Goal: Use online tool/utility: Utilize a website feature to perform a specific function

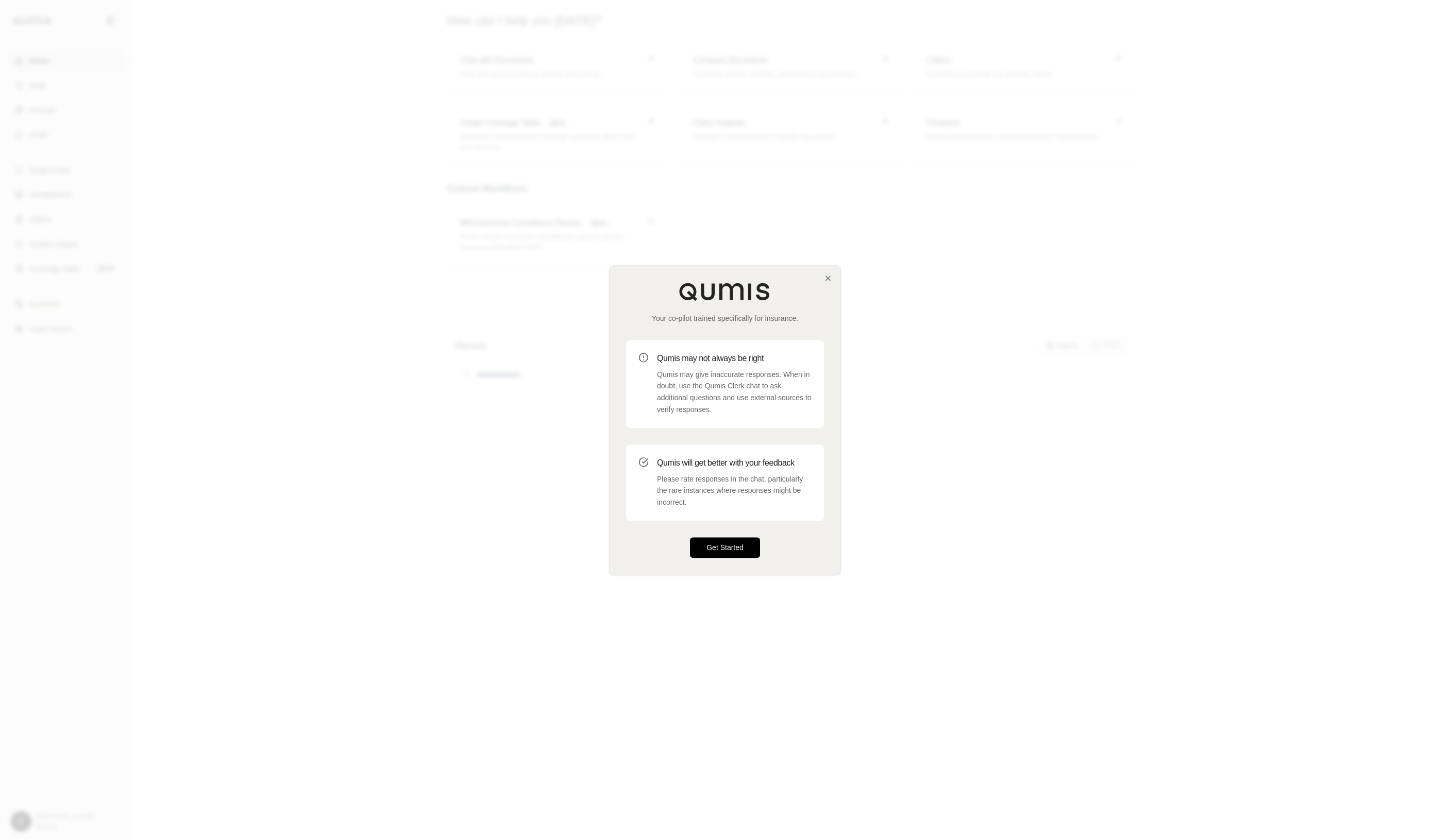
click at [728, 552] on button "Get Started" at bounding box center [725, 547] width 70 height 20
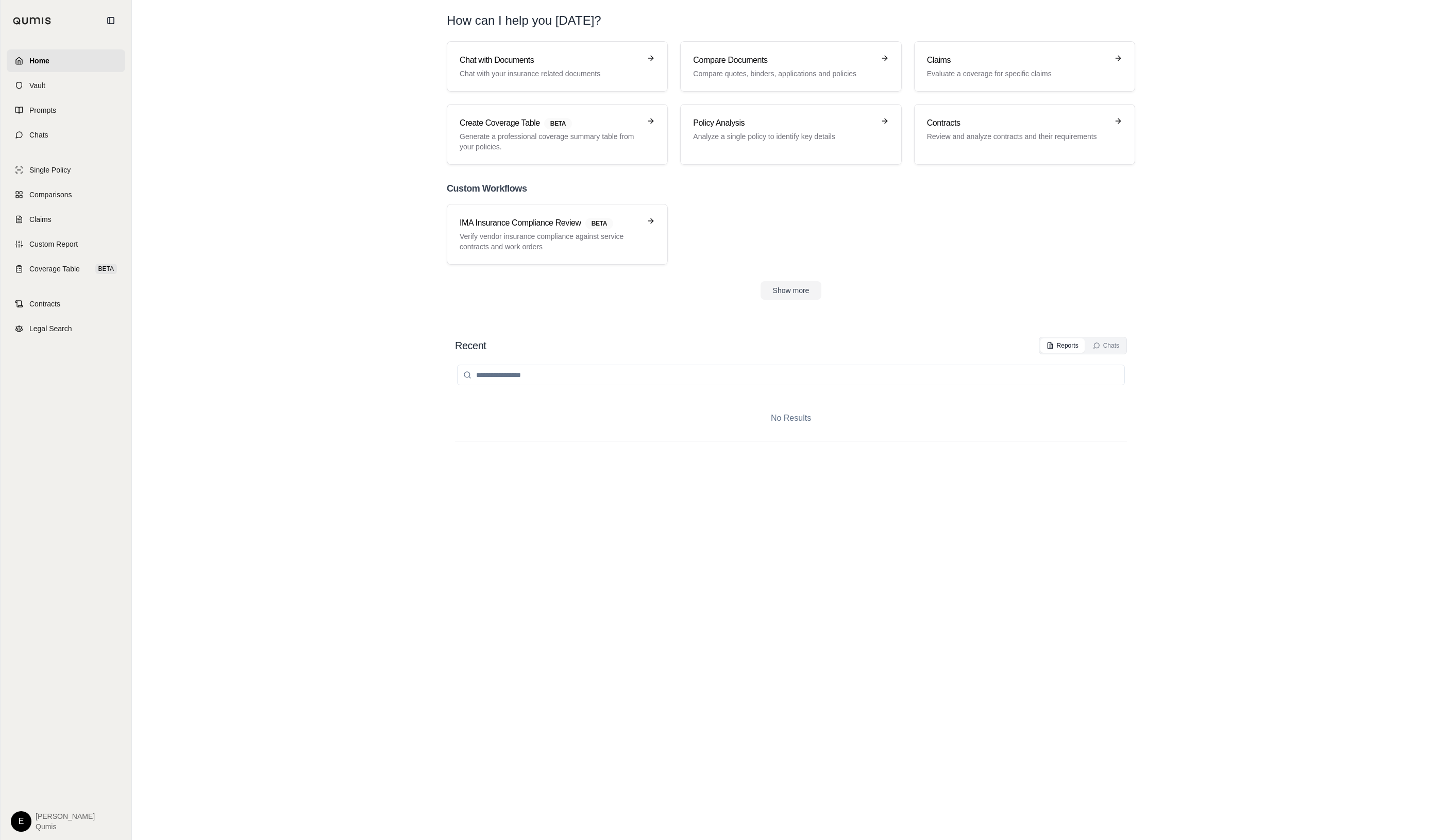
drag, startPoint x: 650, startPoint y: 534, endPoint x: 703, endPoint y: 540, distance: 53.3
click at [0, 0] on div "Home Vault Prompts Chats Single Policy Comparisons Claims Custom Report Coverag…" at bounding box center [725, 420] width 1450 height 840
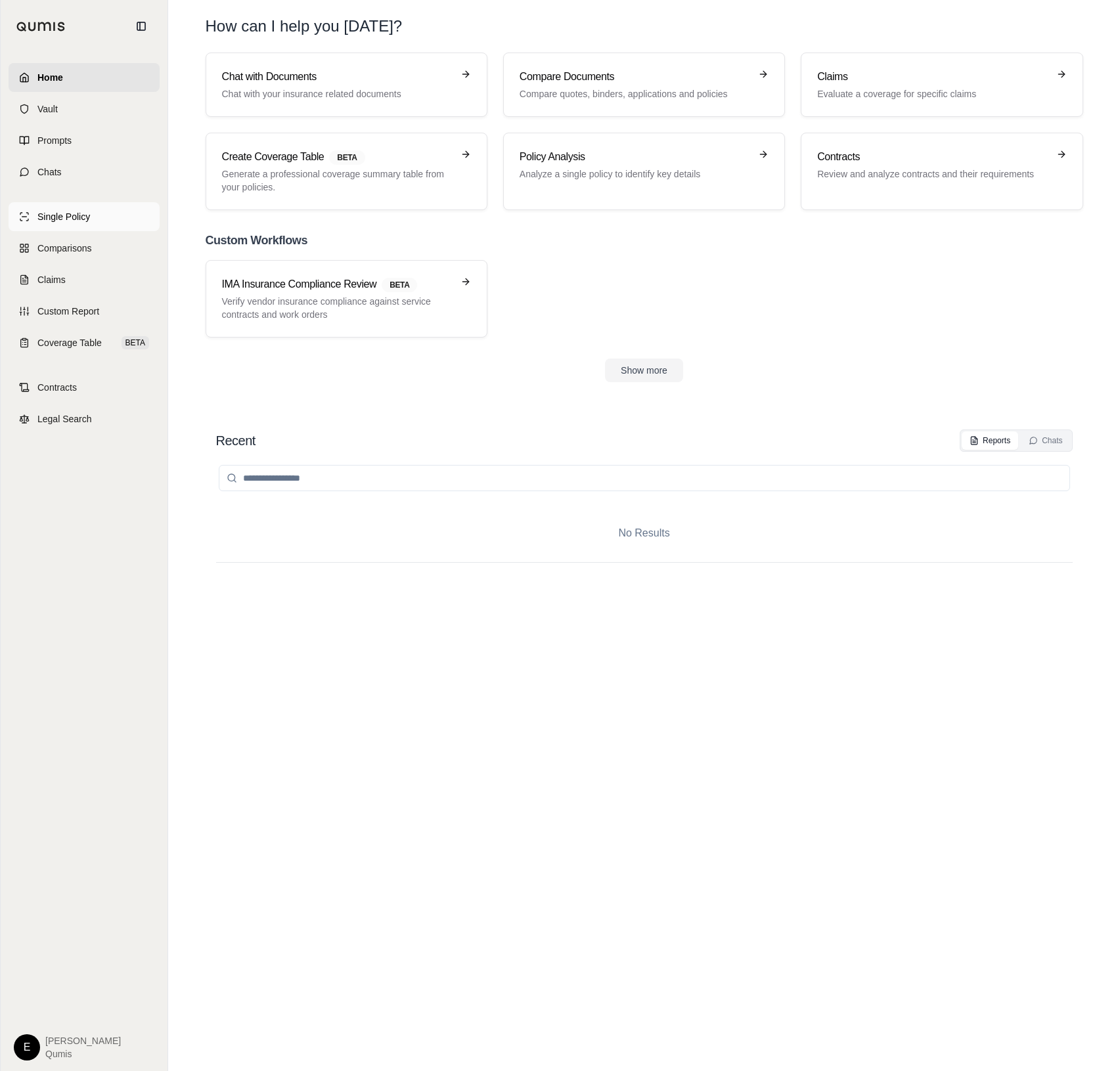
drag, startPoint x: 896, startPoint y: 689, endPoint x: 90, endPoint y: 211, distance: 937.1
click at [90, 211] on link "Single Policy" at bounding box center [84, 217] width 151 height 29
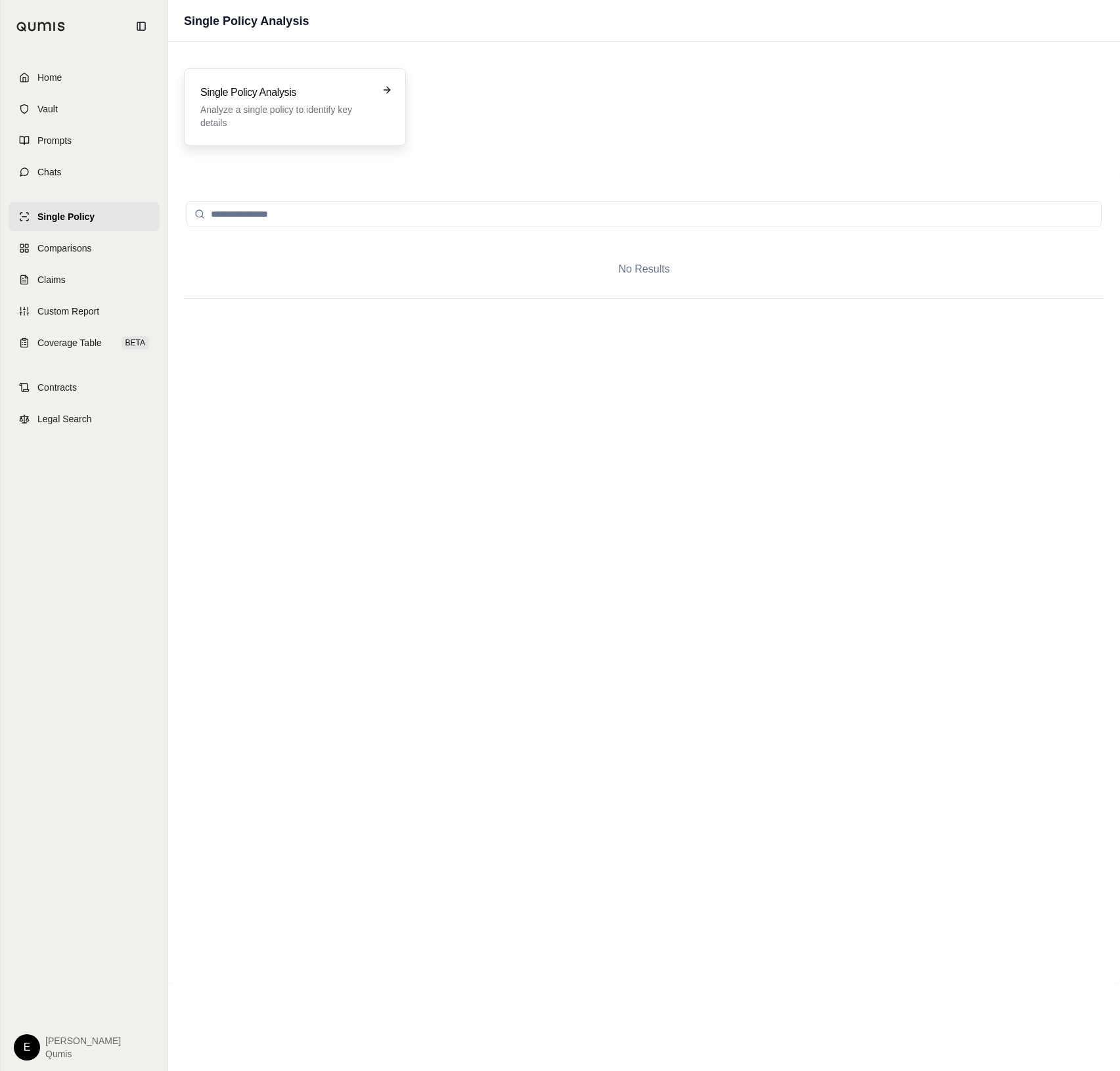
drag, startPoint x: 0, startPoint y: 0, endPoint x: 323, endPoint y: 140, distance: 352.0
click at [323, 140] on div "Single Policy Analysis Analyze a single policy to identify key details" at bounding box center [294, 108] width 222 height 78
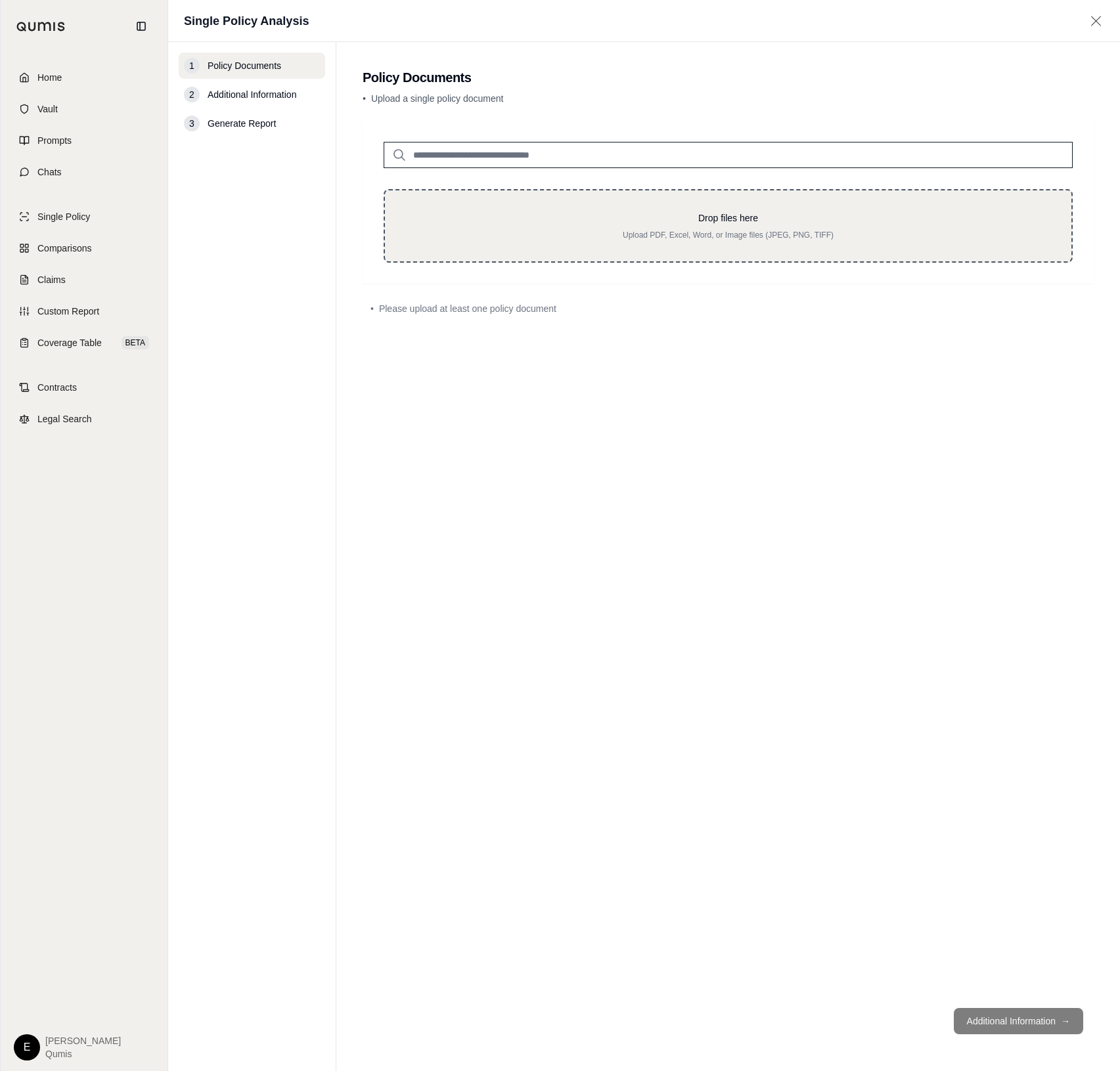
drag, startPoint x: 323, startPoint y: 140, endPoint x: 594, endPoint y: 214, distance: 280.9
click at [594, 214] on p "Drop files here" at bounding box center [728, 217] width 645 height 13
type input "**********"
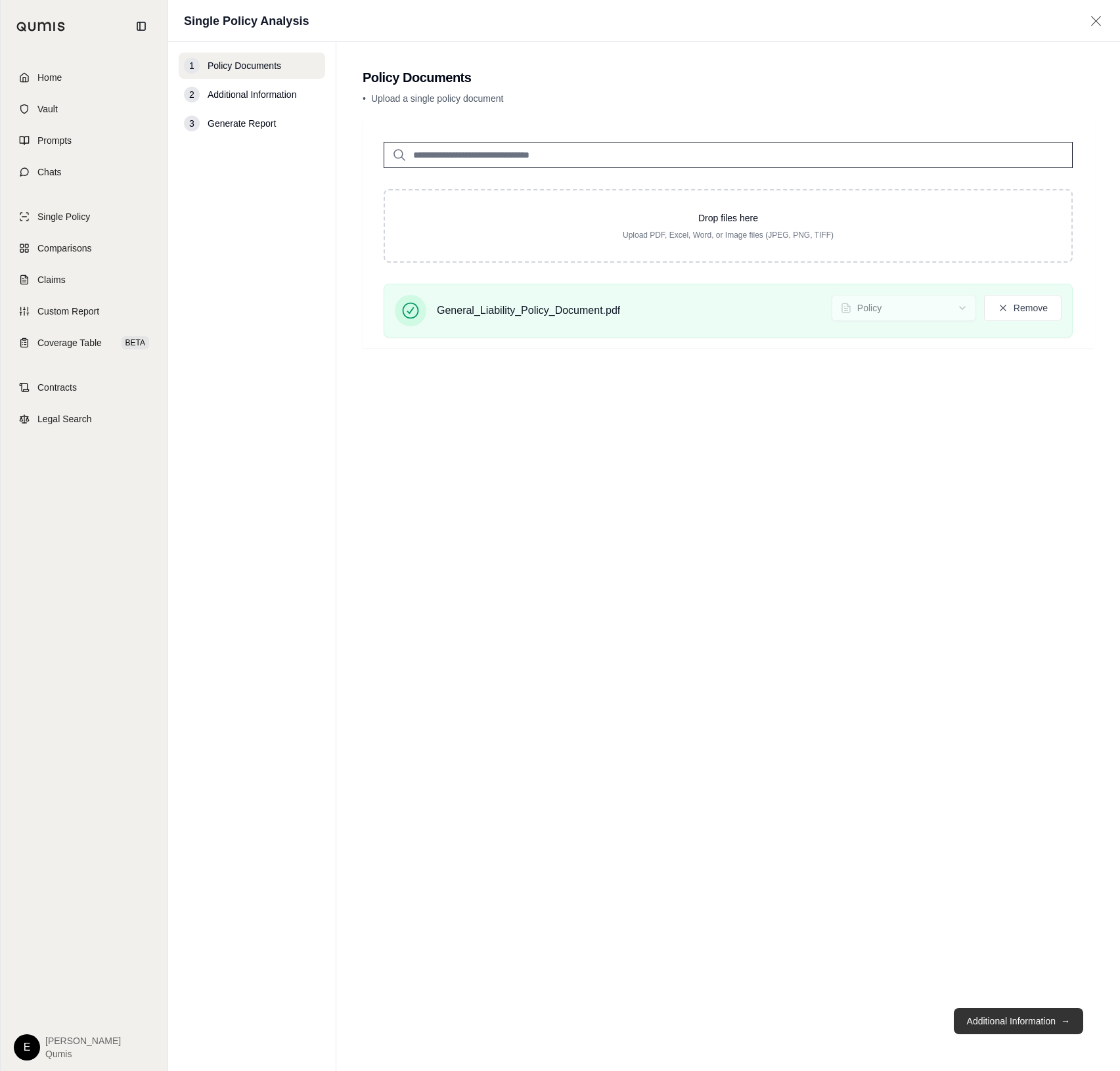
click at [999, 1030] on button "Additional Information →" at bounding box center [1019, 1021] width 130 height 26
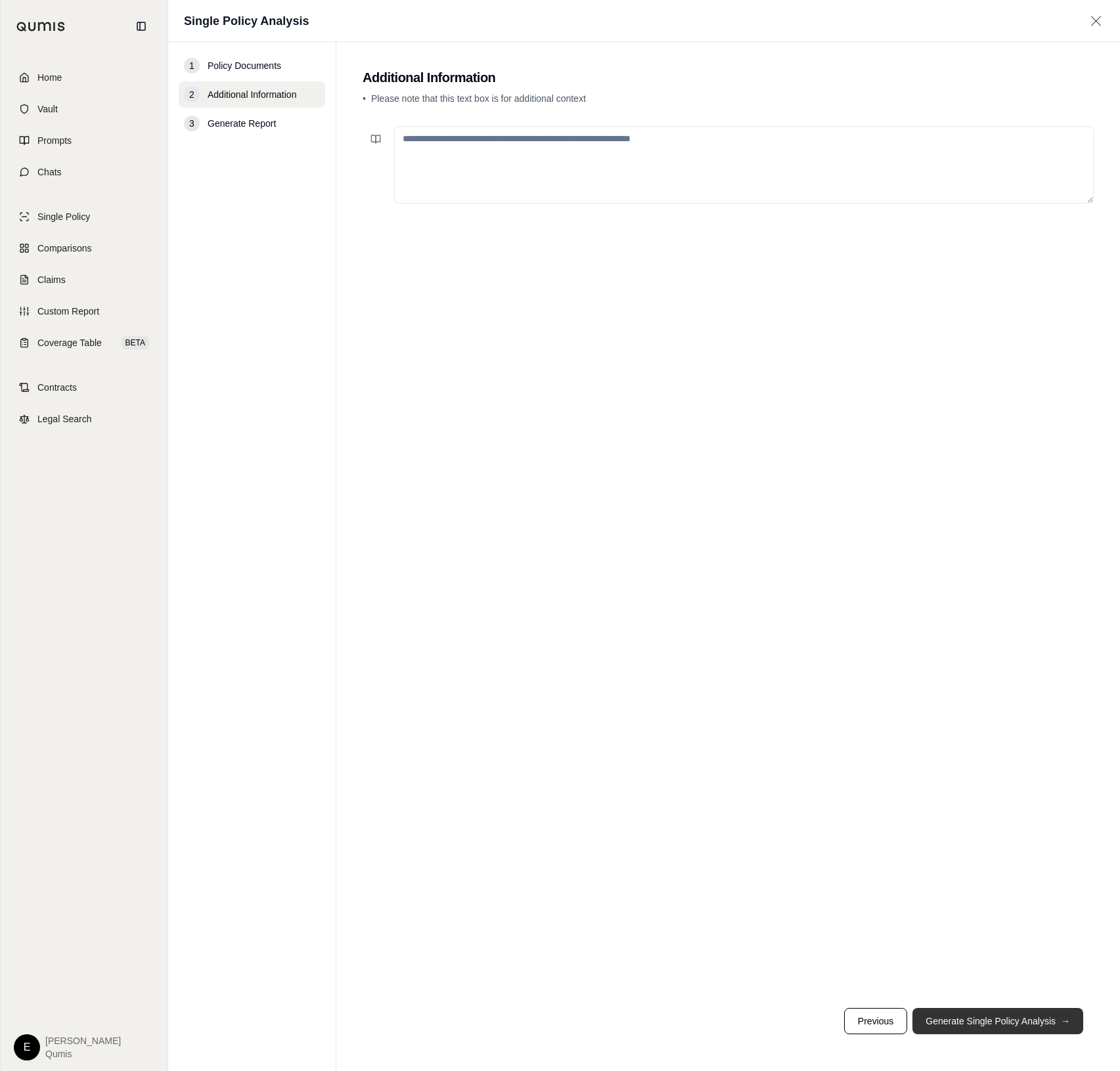
click at [1019, 1022] on button "Generate Single Policy Analysis →" at bounding box center [998, 1021] width 171 height 26
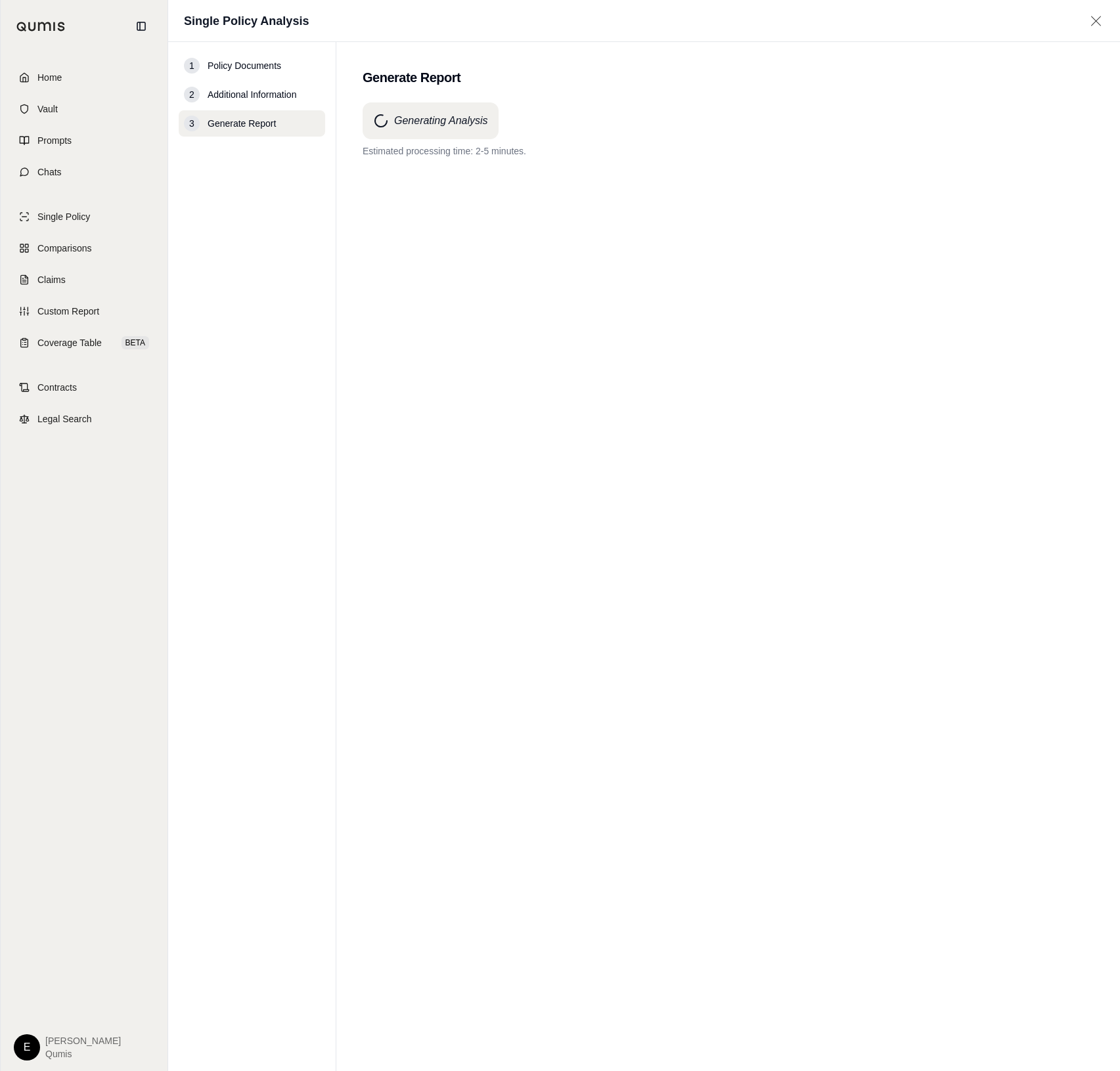
click at [636, 437] on div "Generating Analysis Estimated processing time: 2-5 minutes." at bounding box center [728, 563] width 731 height 921
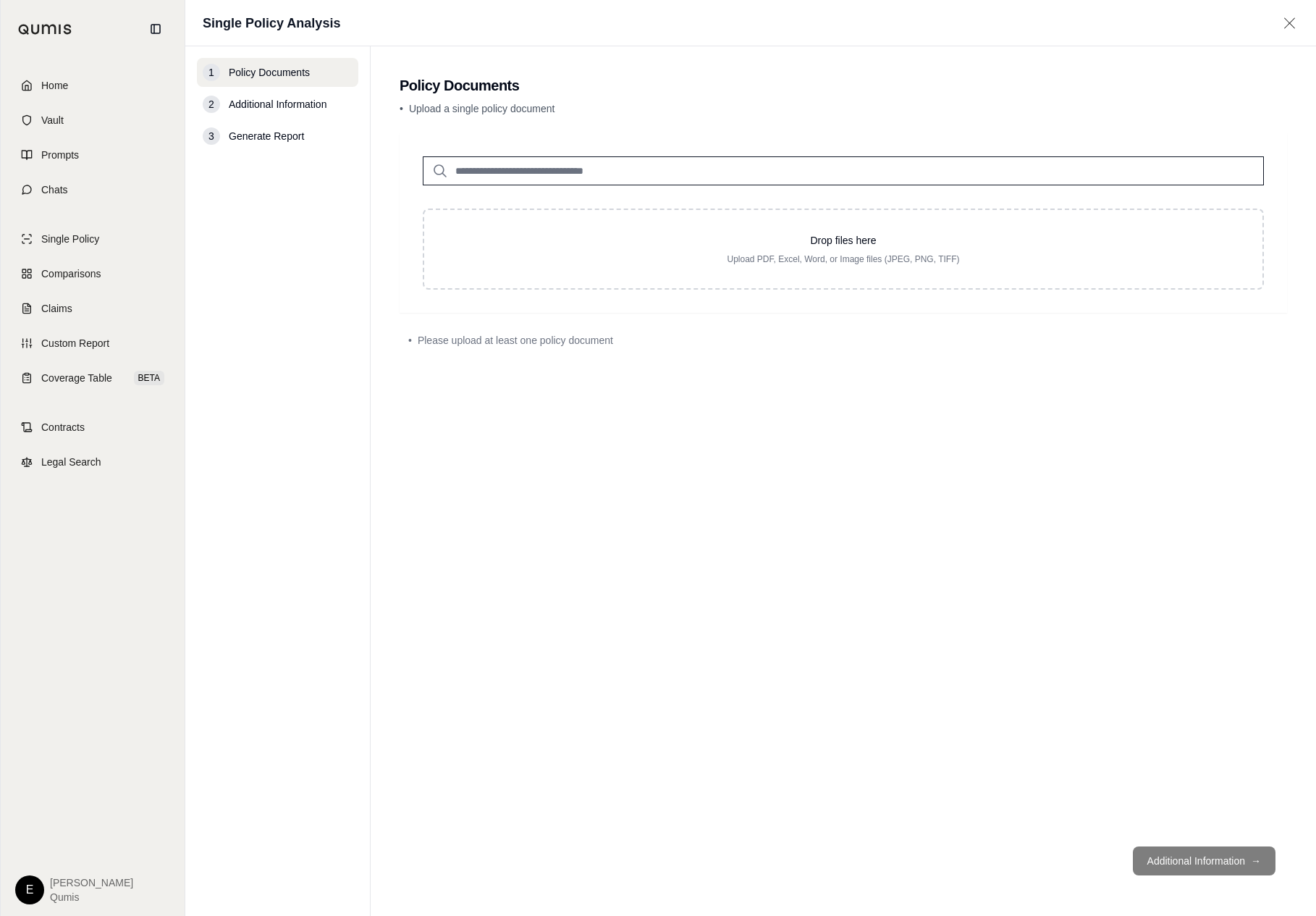
click at [1200, 556] on div "Drop files here Upload PDF, Excel, Word, or Image files (JPEG, PNG, TIFF) • Ple…" at bounding box center [843, 484] width 888 height 702
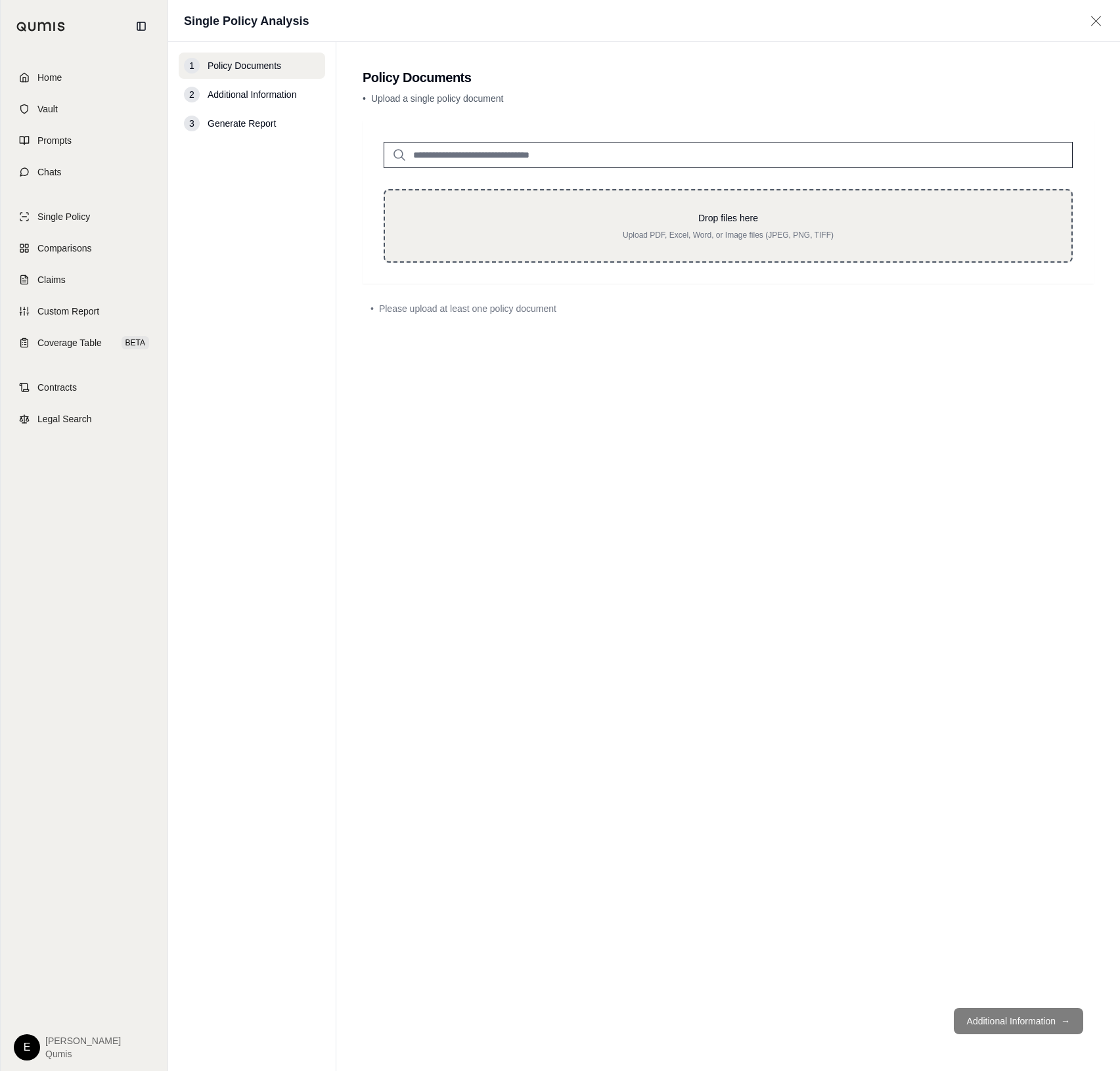
click at [508, 220] on p "Drop files here" at bounding box center [728, 217] width 645 height 13
type input "**********"
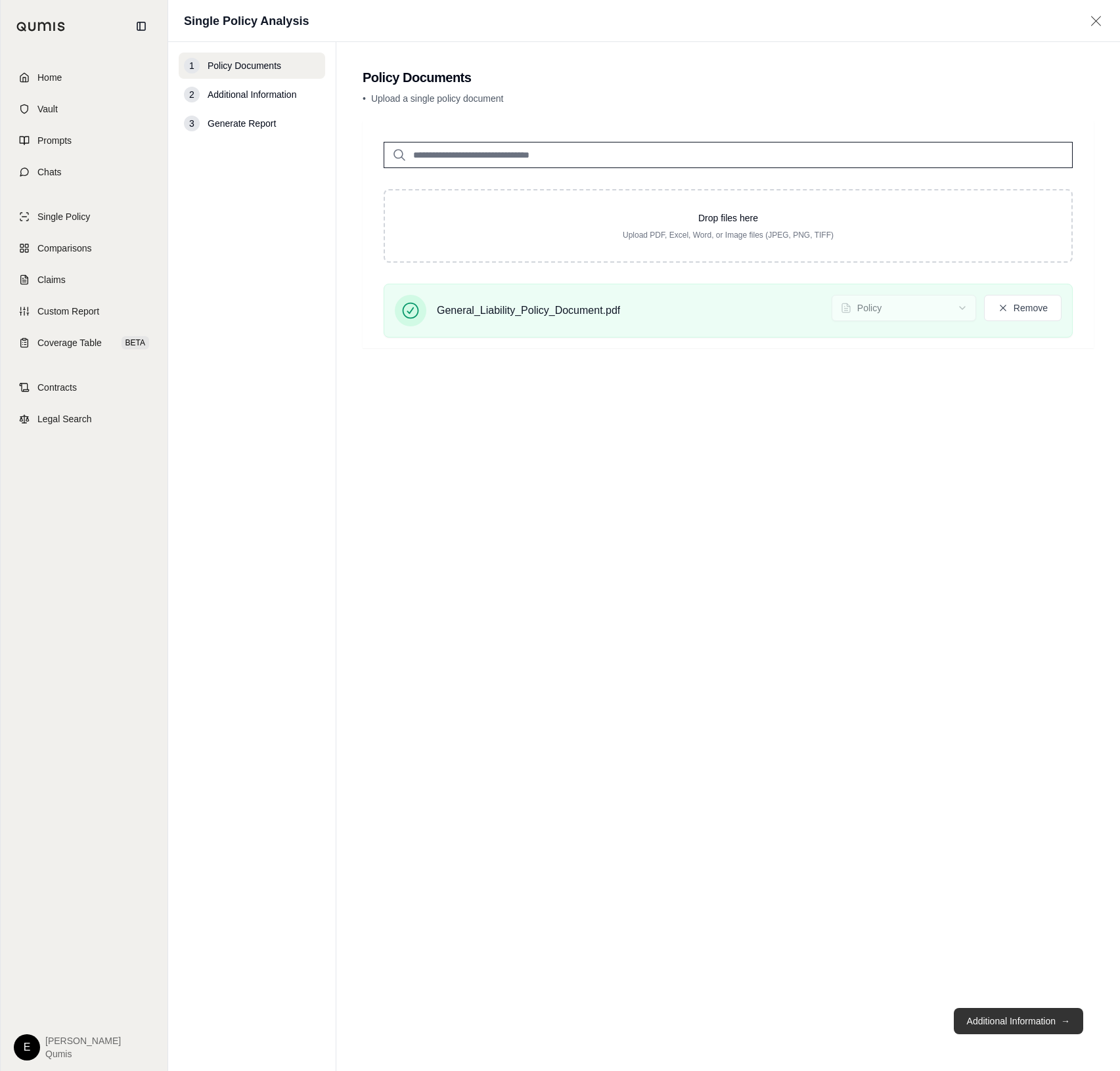
click at [1044, 1020] on button "Additional Information →" at bounding box center [1019, 1021] width 130 height 26
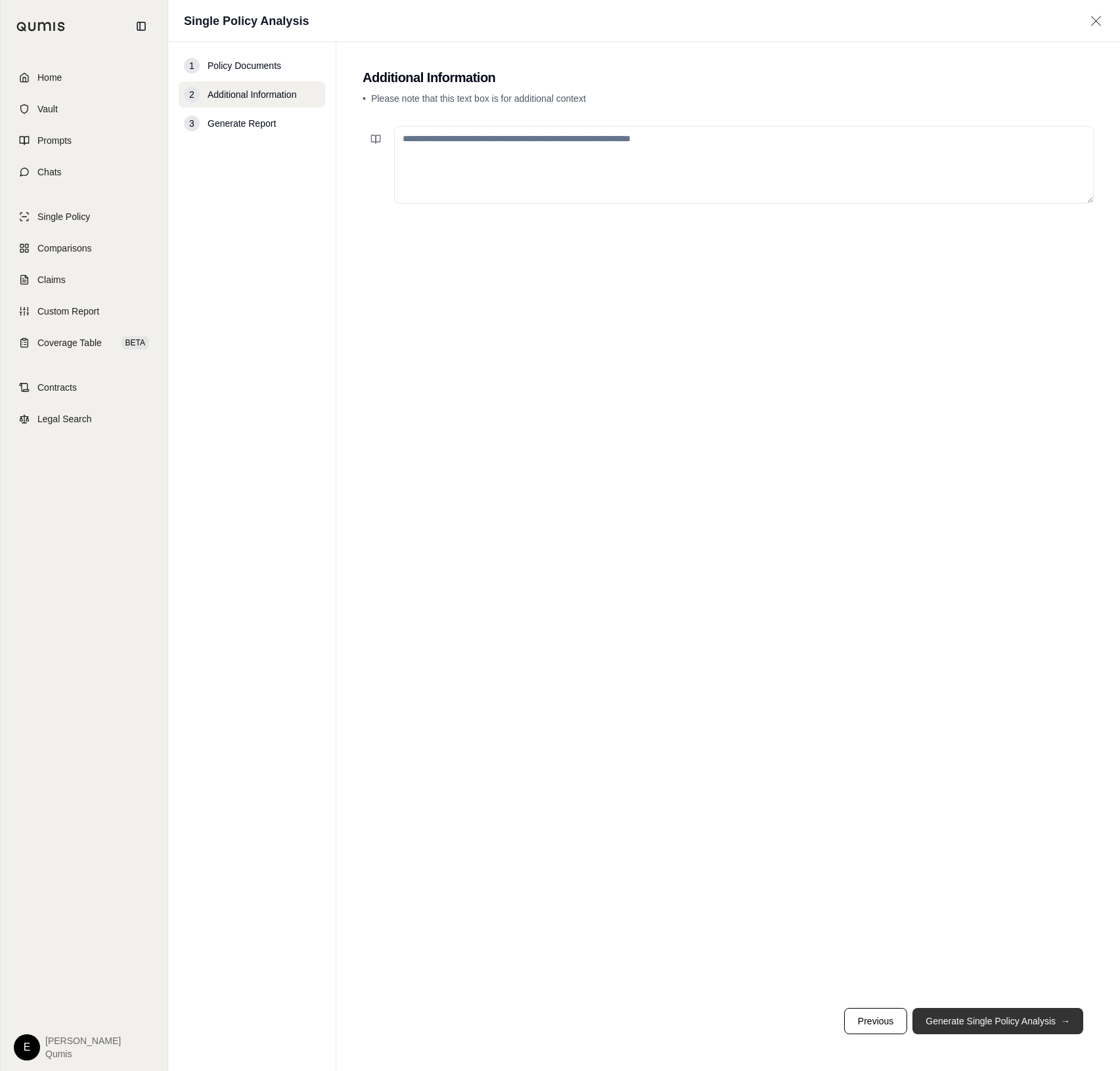
click at [1044, 1020] on button "Generate Single Policy Analysis →" at bounding box center [998, 1021] width 171 height 26
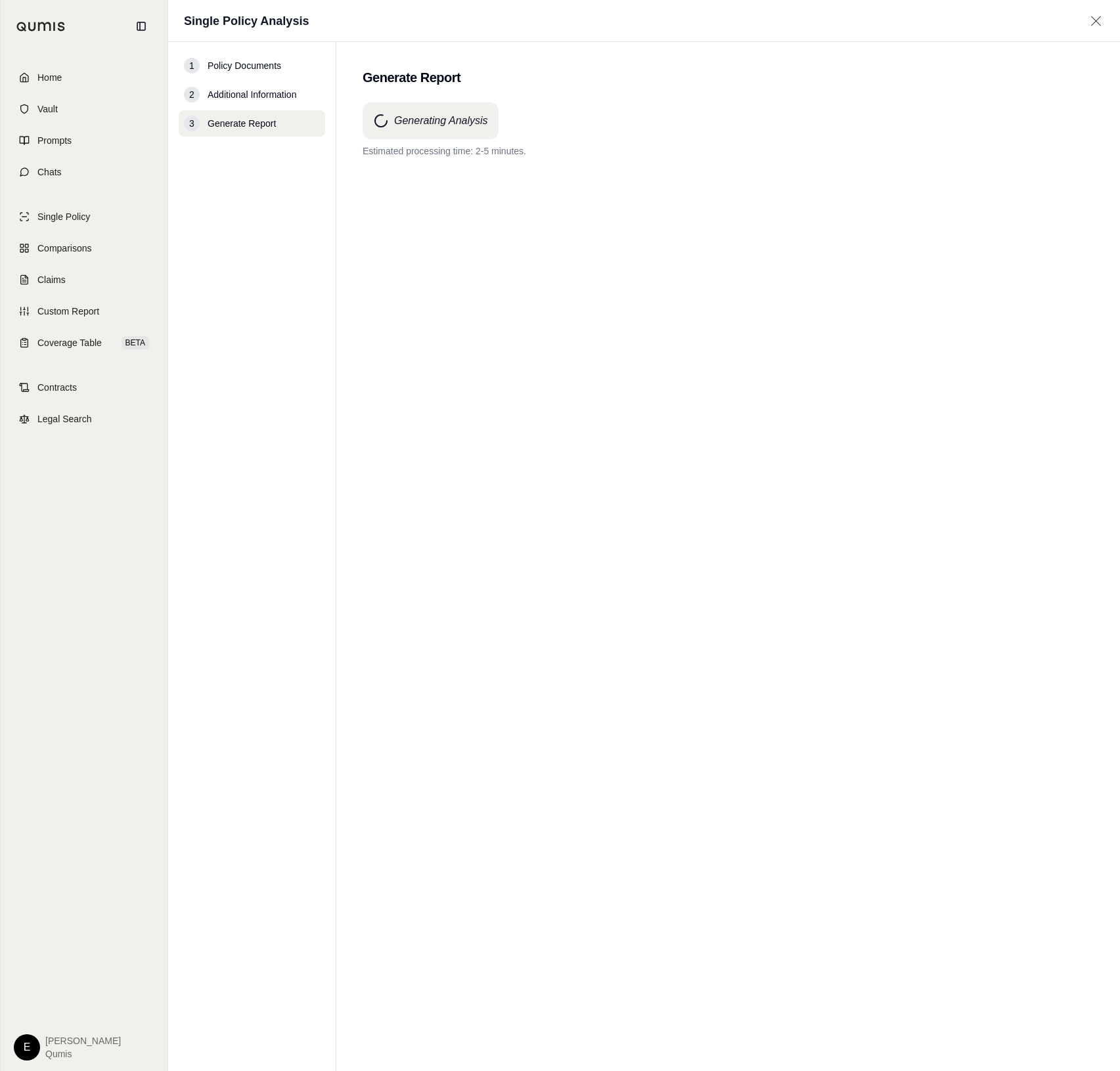
click at [900, 607] on div "Generating Analysis Estimated processing time: 2-5 minutes." at bounding box center [728, 563] width 731 height 921
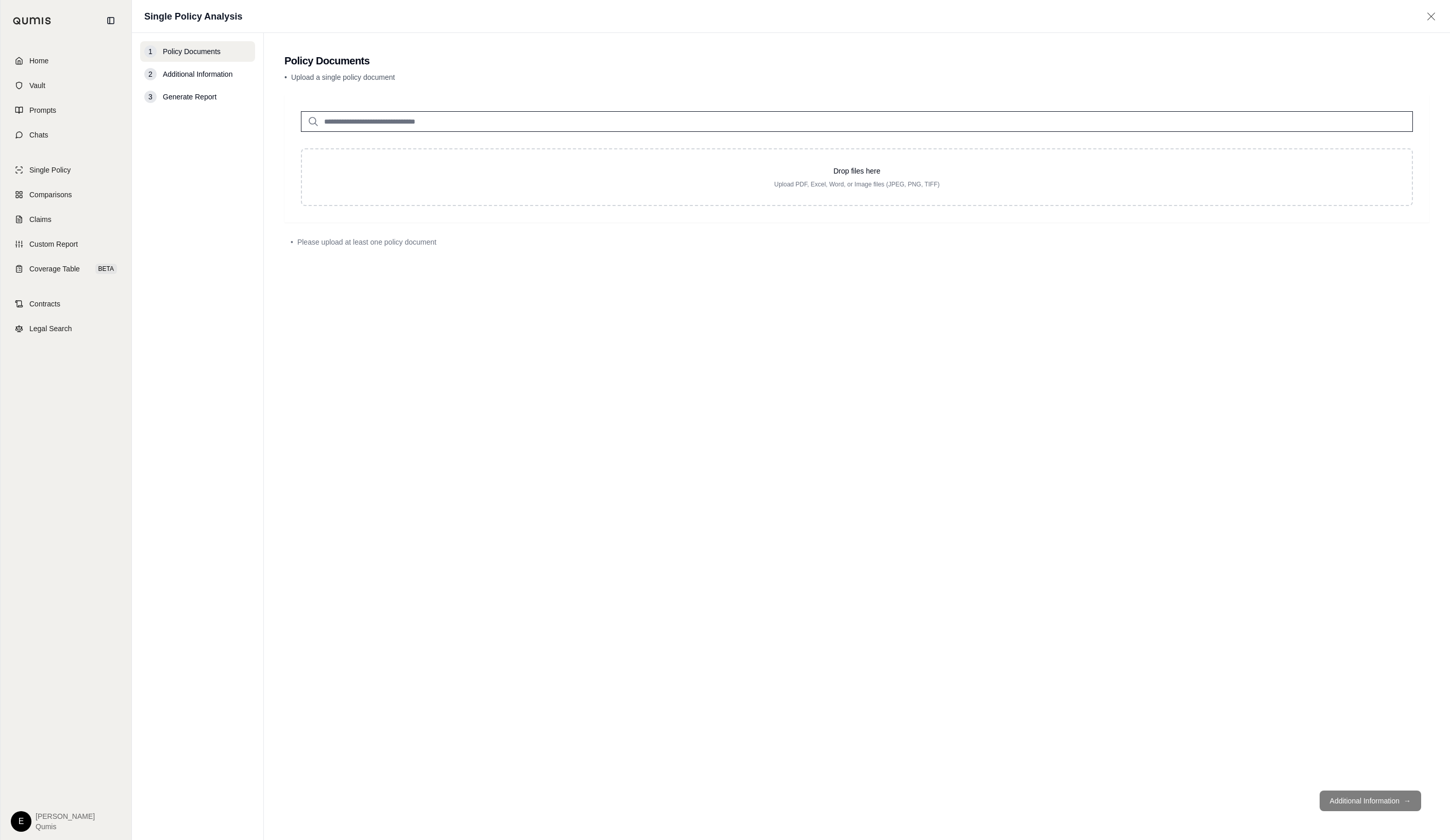
click at [369, 133] on div "Drop files here Upload PDF, Excel, Word, or Image files (JPEG, PNG, TIFF)" at bounding box center [856, 150] width 1145 height 111
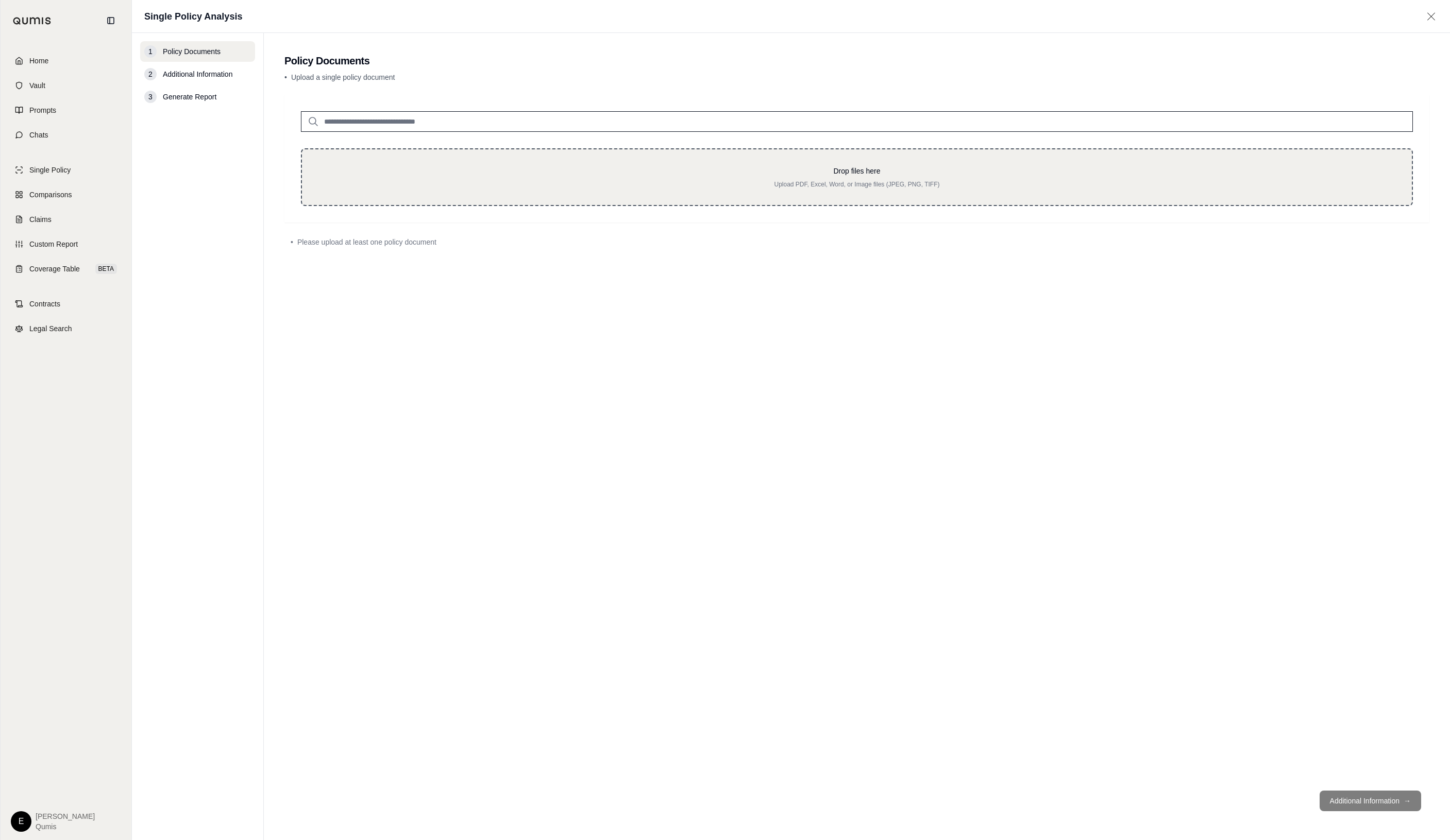
click at [369, 154] on div "Drop files here Upload PDF, Excel, Word, or Image files (JPEG, PNG, TIFF)" at bounding box center [857, 177] width 1112 height 57
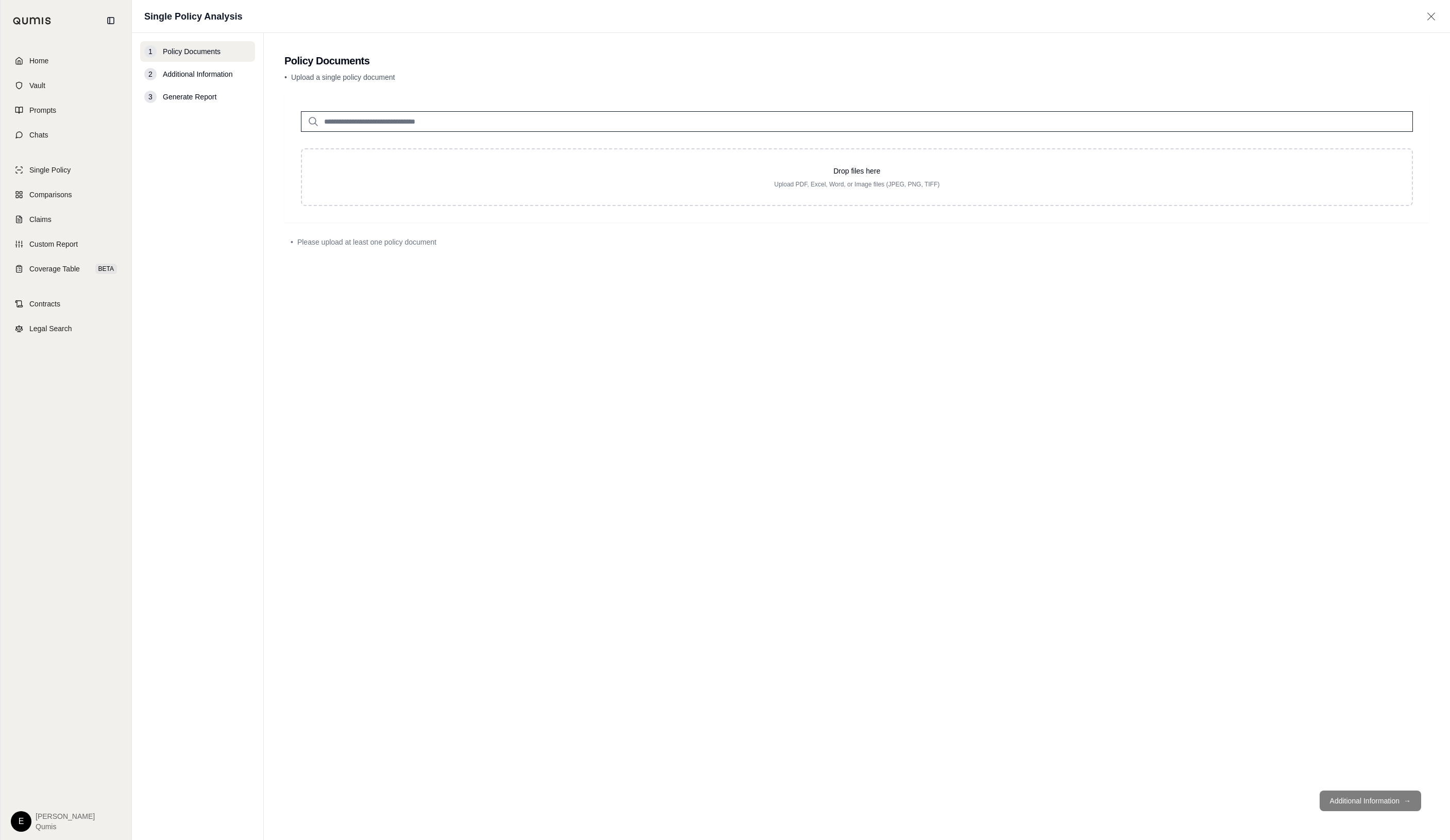
click at [220, 349] on div "1 Policy Documents 2 Additional Information 3 Generate Report" at bounding box center [197, 437] width 115 height 791
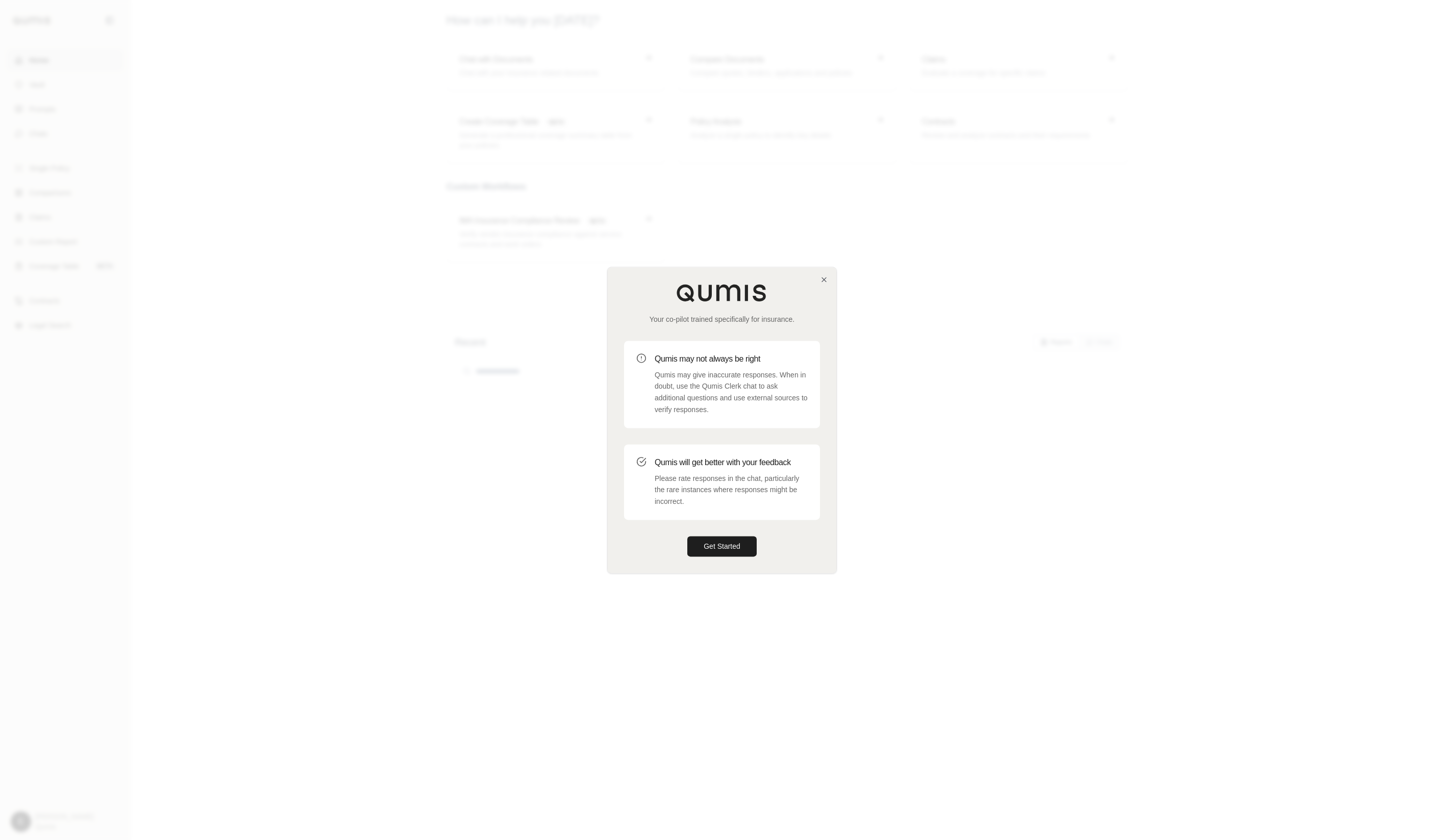
click at [512, 443] on div at bounding box center [722, 420] width 1444 height 840
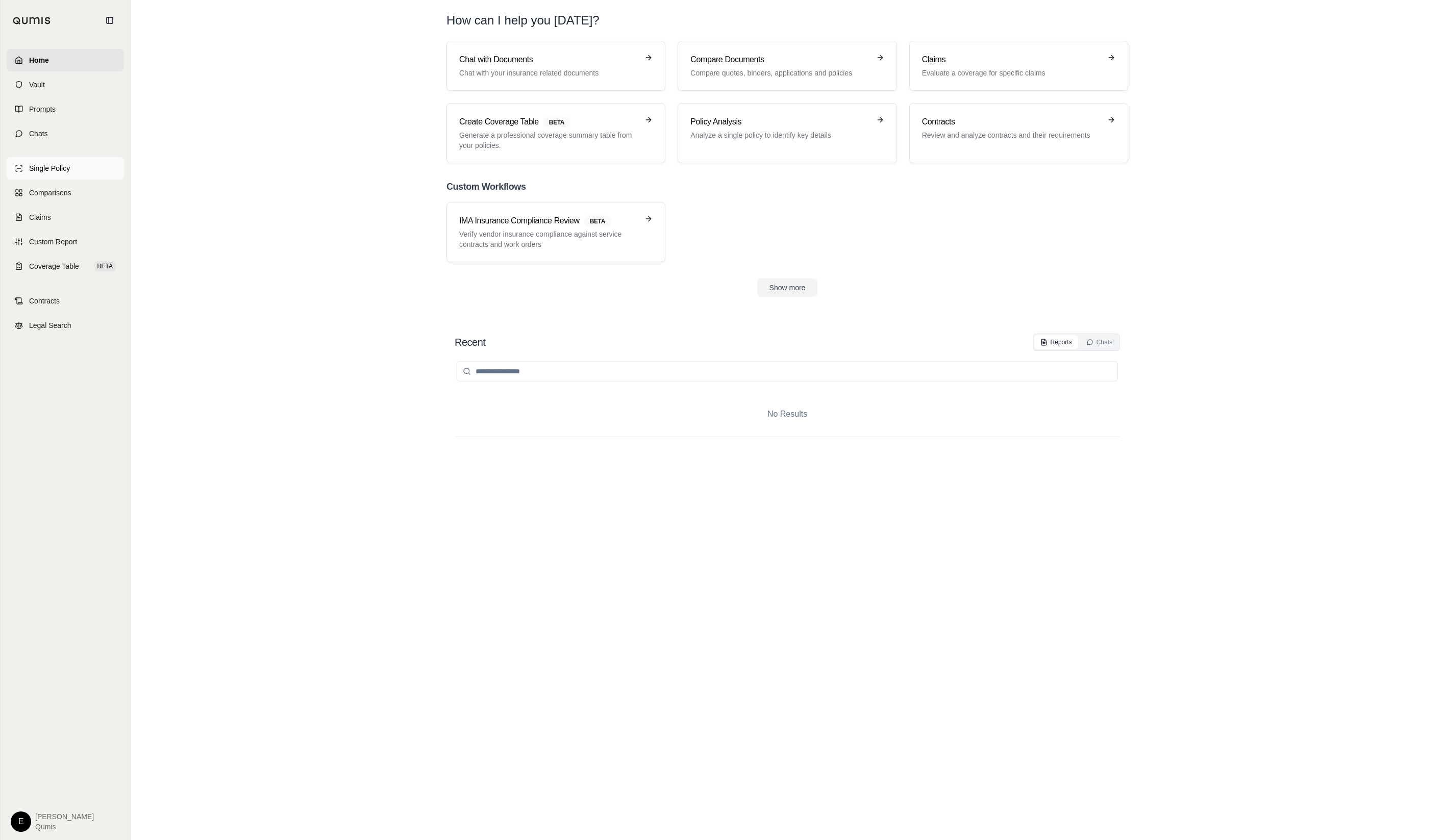
click at [90, 175] on link "Single Policy" at bounding box center [65, 168] width 117 height 23
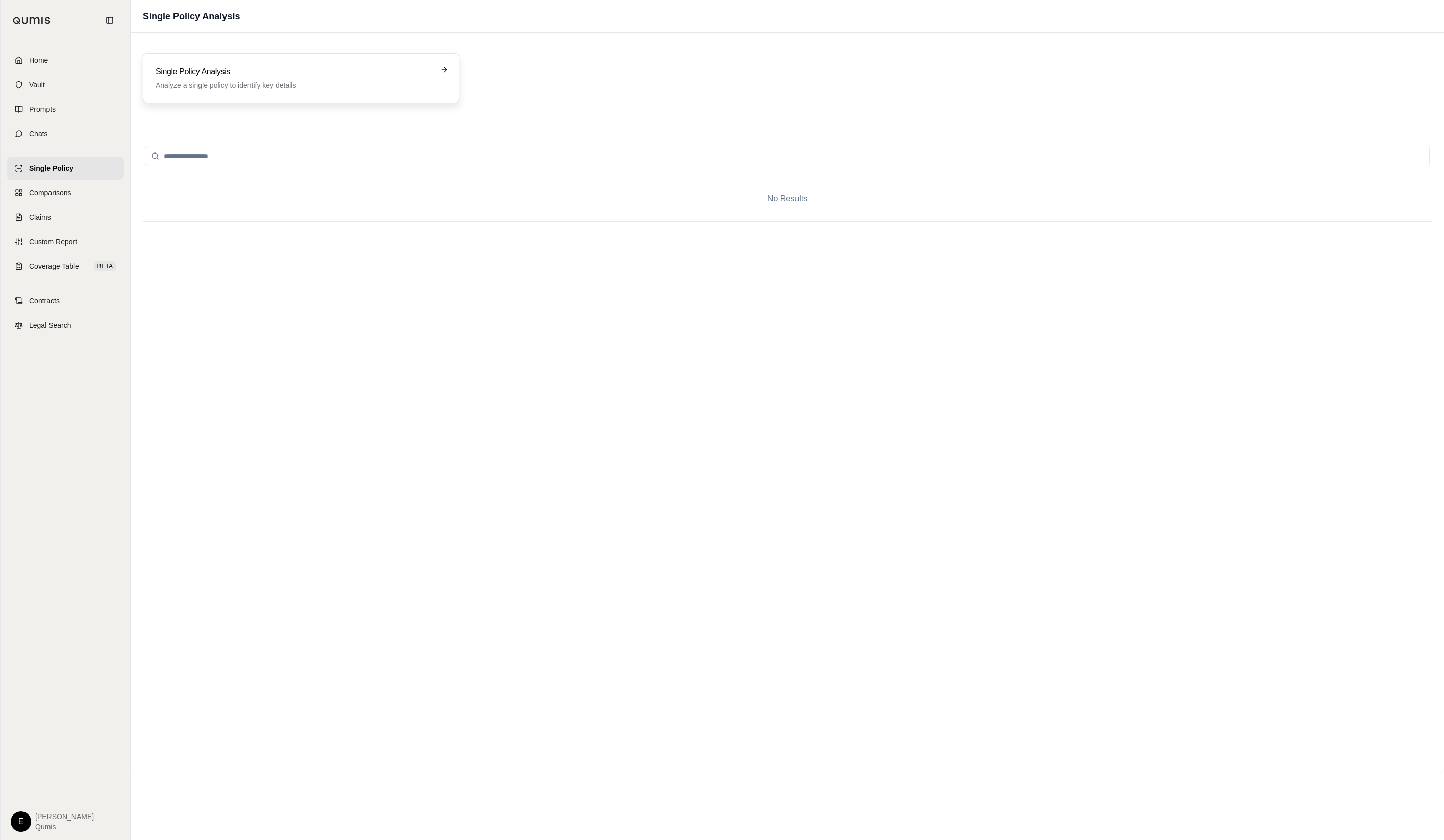
click at [348, 67] on h3 "Single Policy Analysis" at bounding box center [294, 72] width 277 height 12
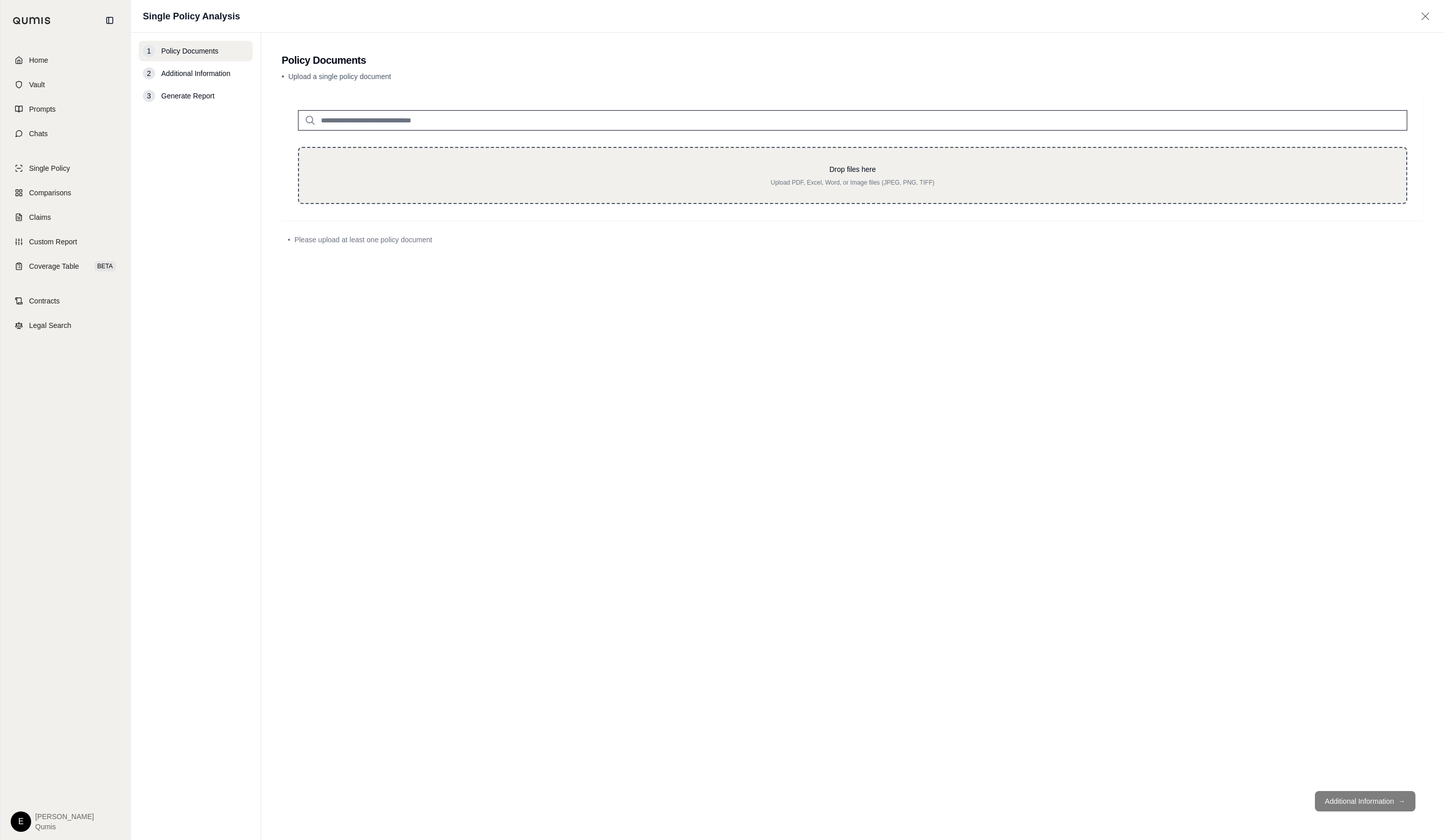
click at [646, 163] on div "Drop files here Upload PDF, Excel, Word, or Image files (JPEG, PNG, TIFF)" at bounding box center [853, 175] width 1109 height 57
type input "**********"
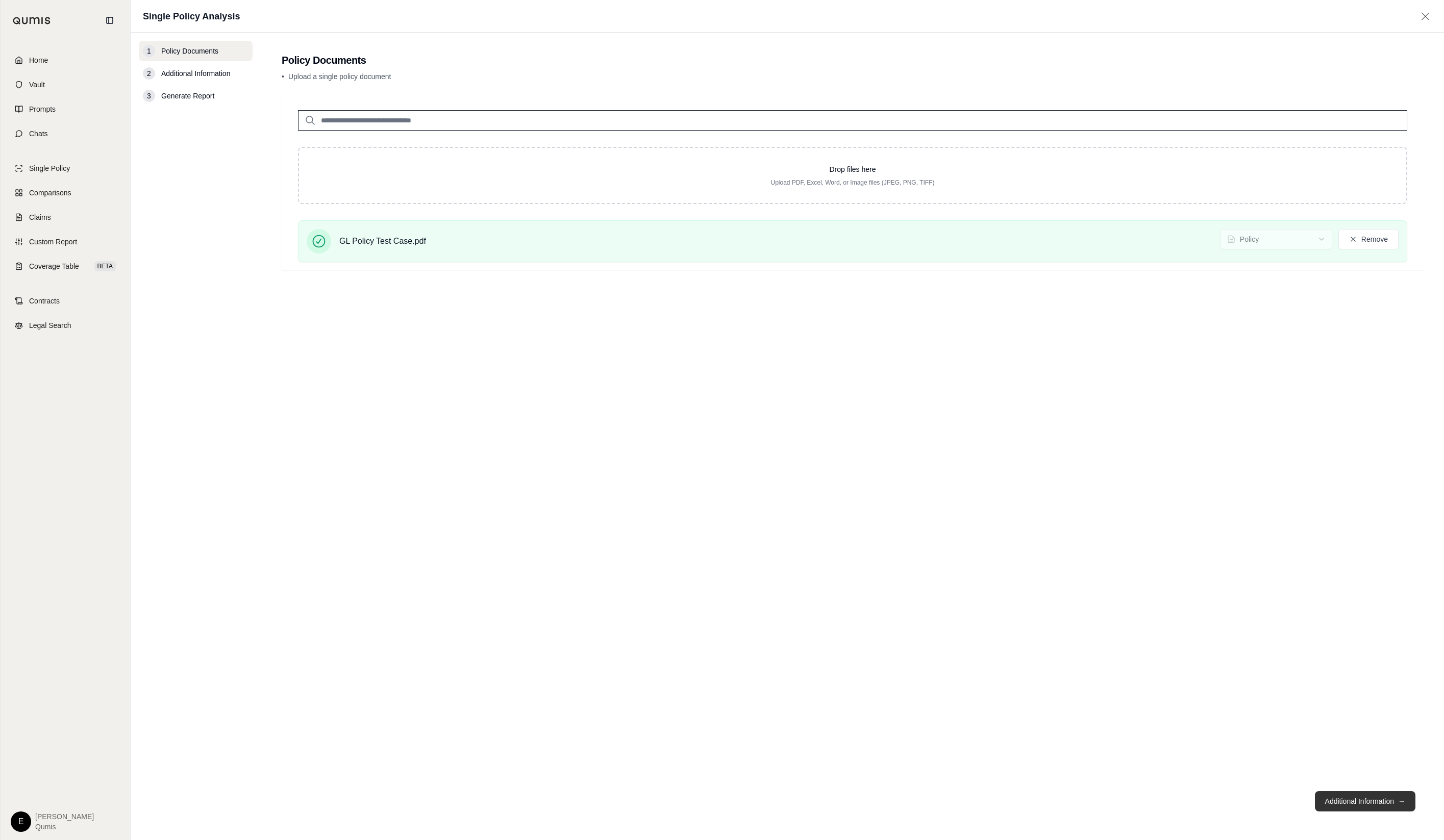
click at [1397, 794] on button "Additional Information →" at bounding box center [1365, 801] width 101 height 20
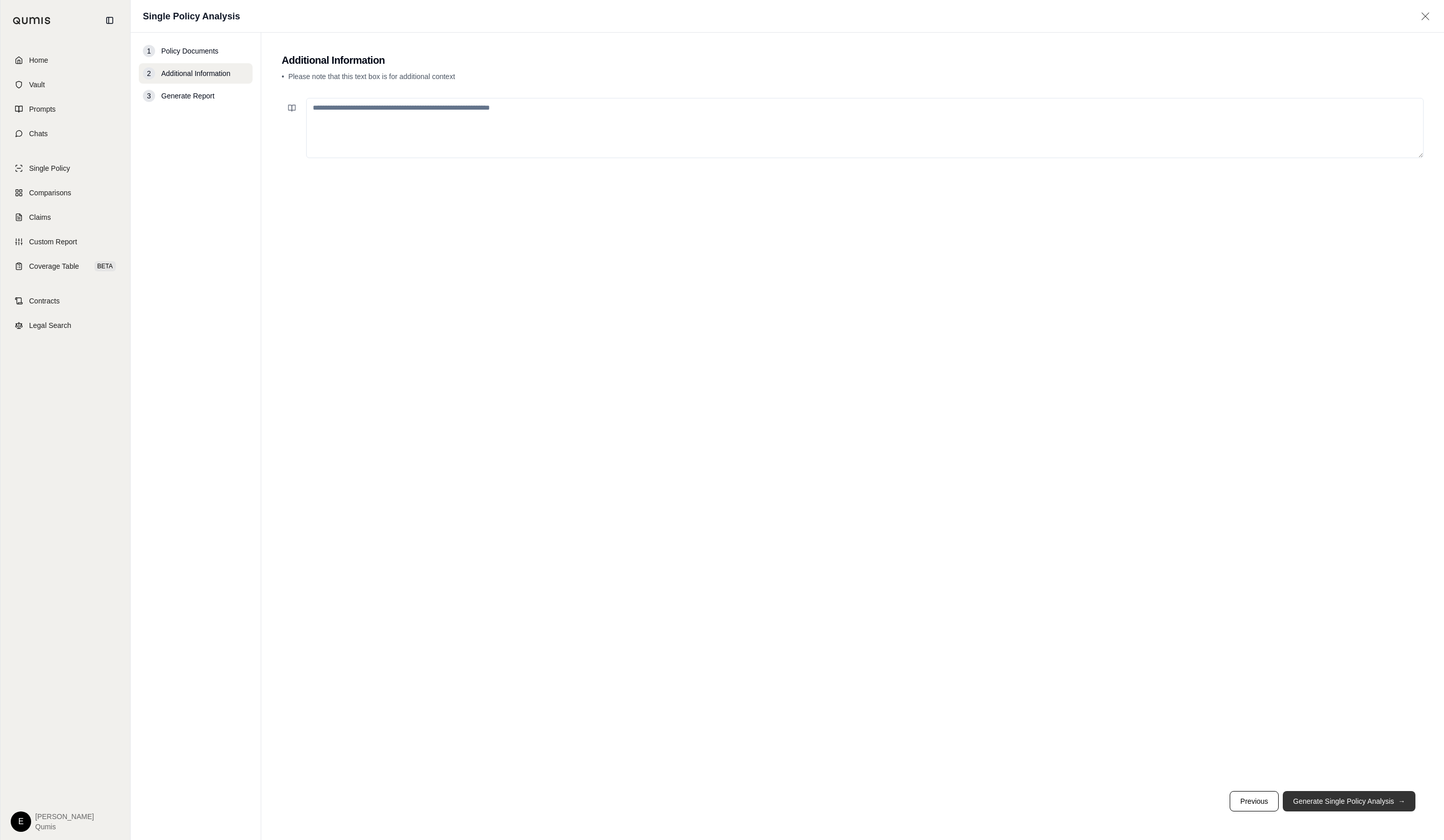
click at [1397, 794] on button "Generate Single Policy Analysis →" at bounding box center [1349, 801] width 133 height 20
